Goal: Navigation & Orientation: Find specific page/section

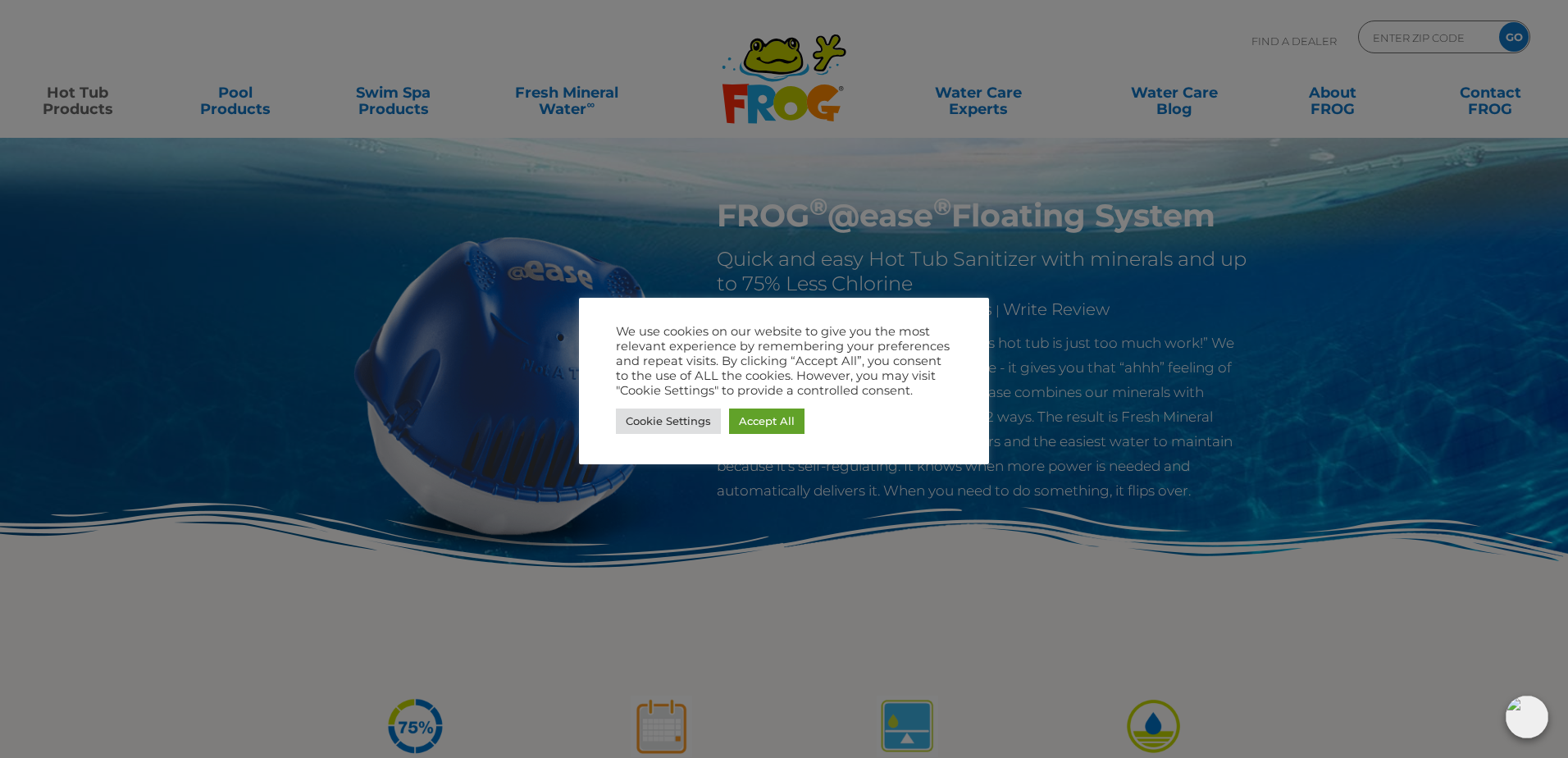
click at [757, 214] on div at bounding box center [784, 379] width 1568 height 758
click at [762, 422] on link "Accept All" at bounding box center [766, 420] width 76 height 26
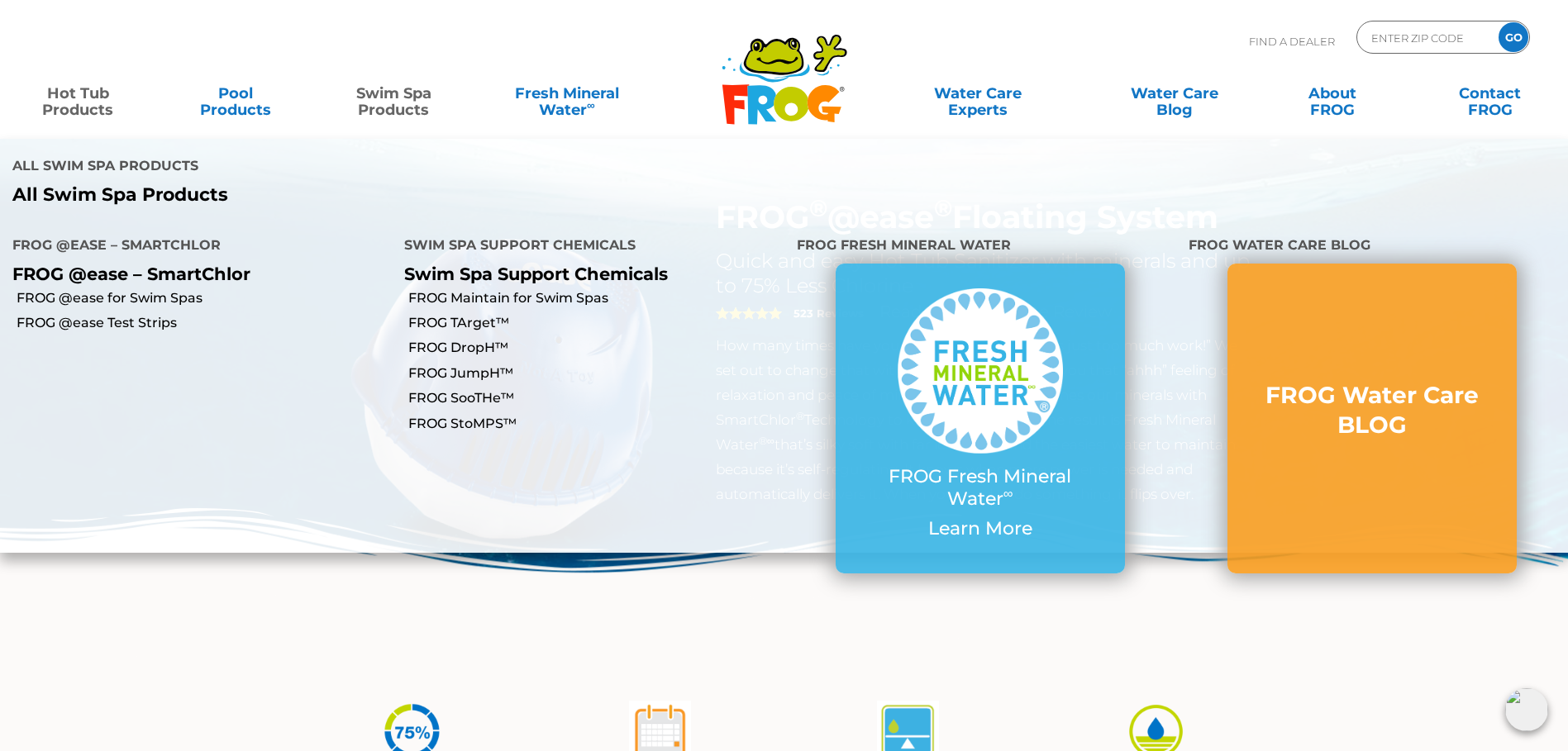
click at [383, 95] on link "Swim Spa Products" at bounding box center [394, 93] width 123 height 33
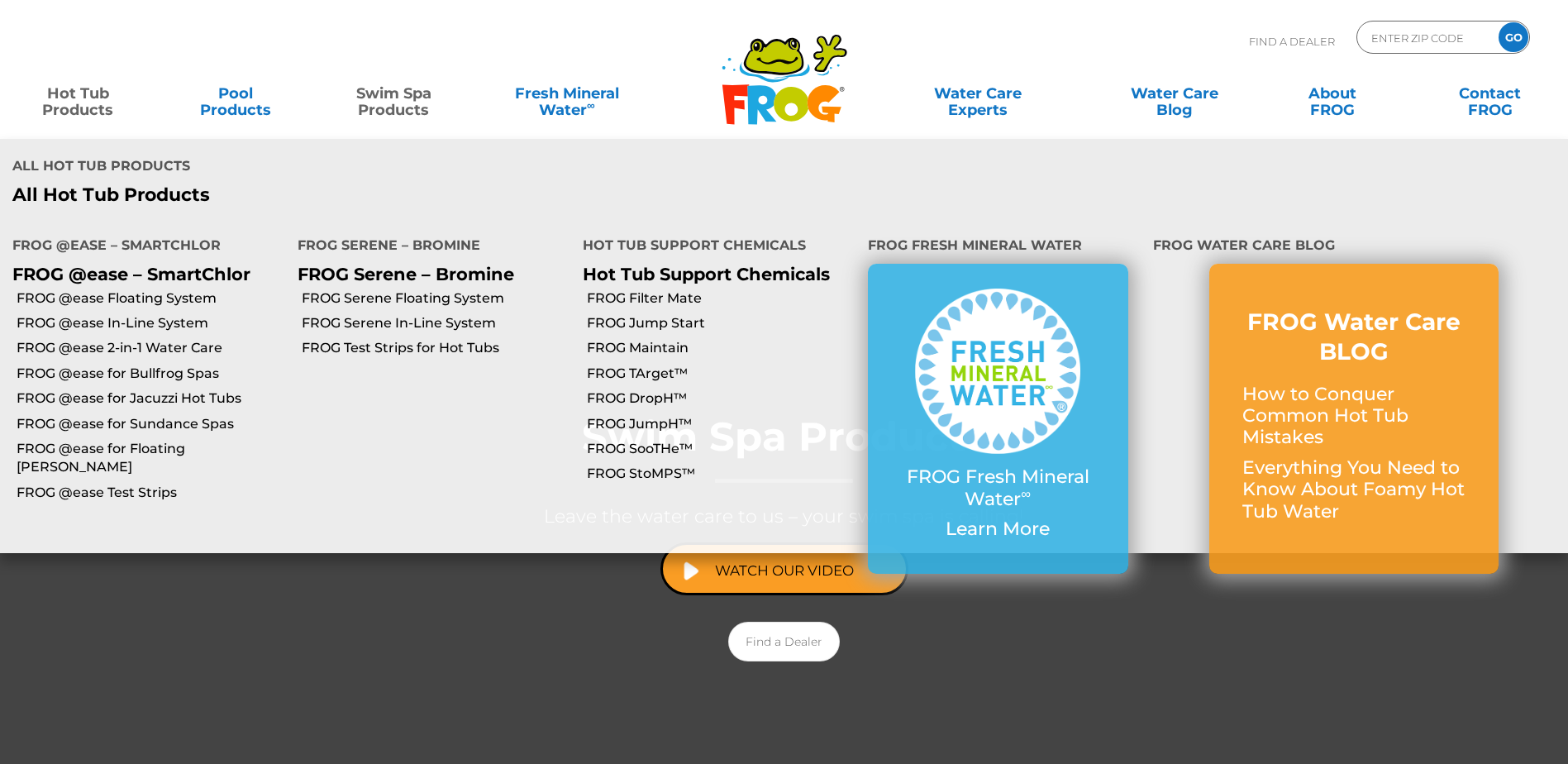
click at [90, 100] on link "Hot Tub Products" at bounding box center [77, 93] width 123 height 33
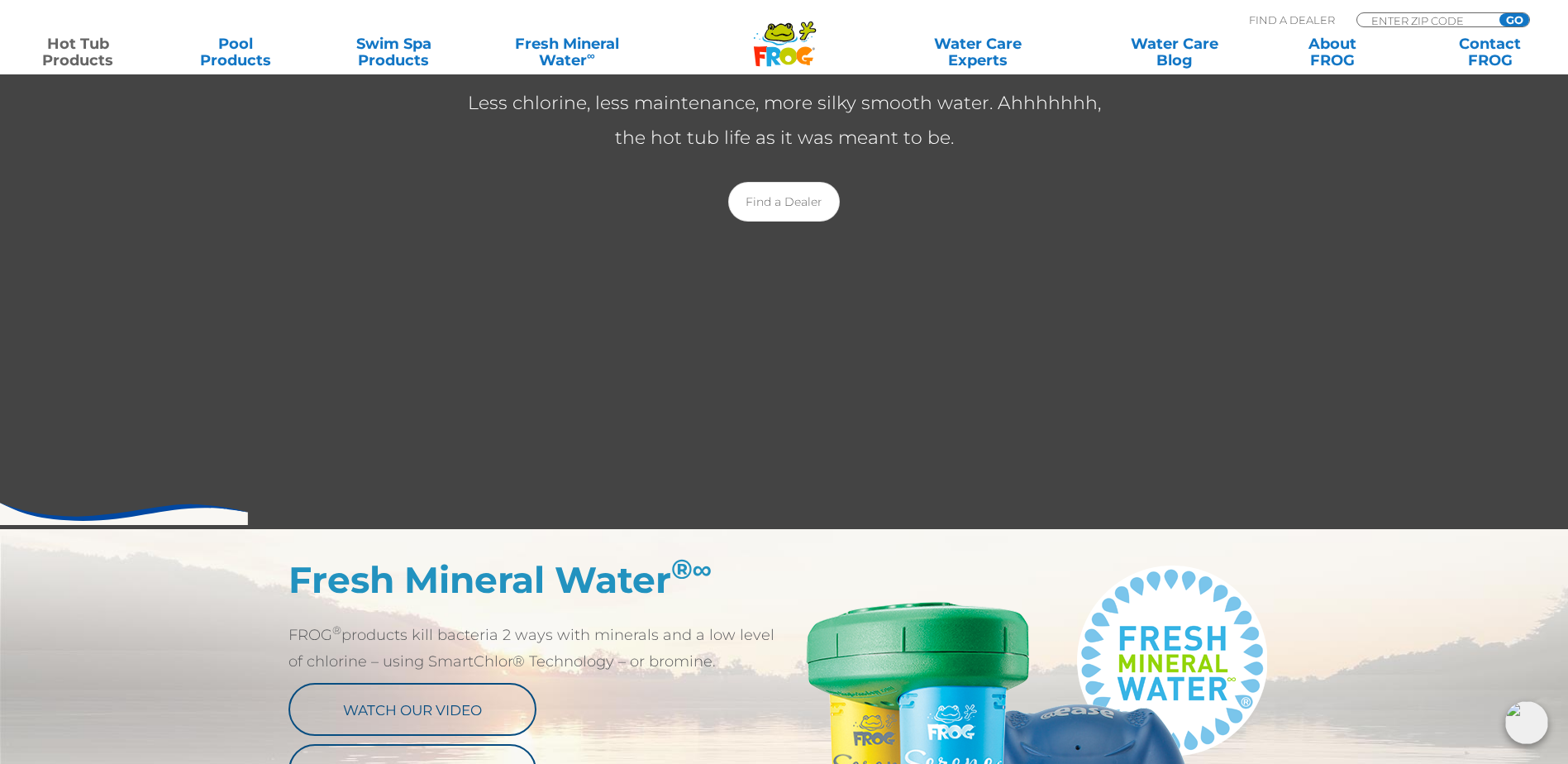
scroll to position [248, 0]
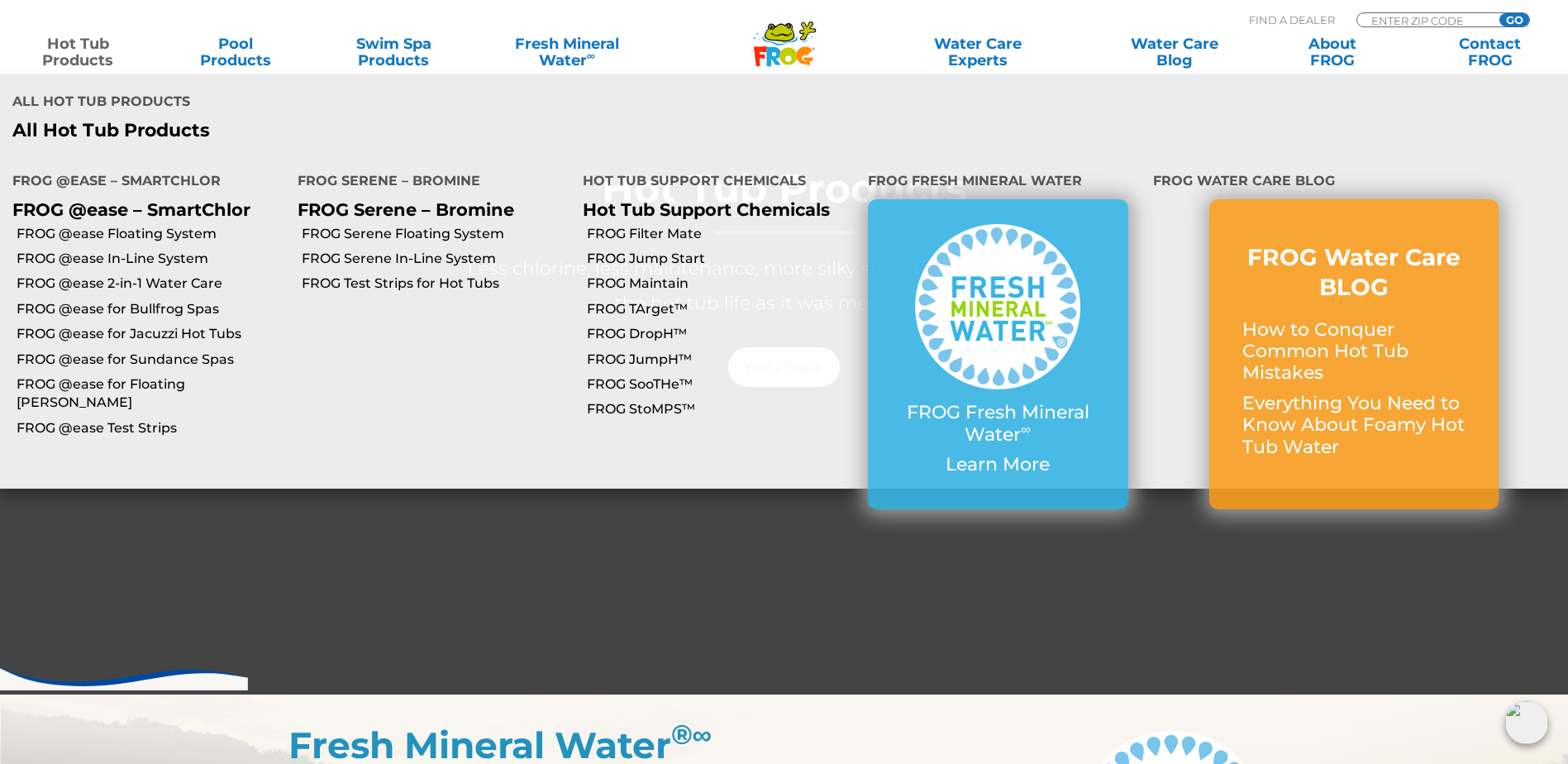
click at [73, 44] on link "Hot Tub Products" at bounding box center [77, 52] width 123 height 33
